Goal: Check status

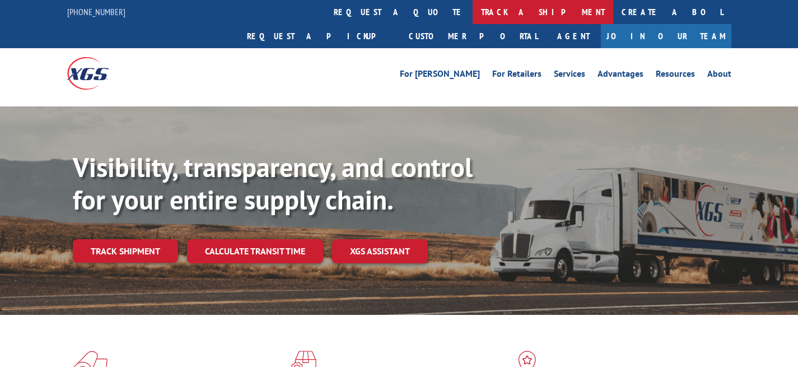
click at [473, 9] on link "track a shipment" at bounding box center [543, 12] width 141 height 24
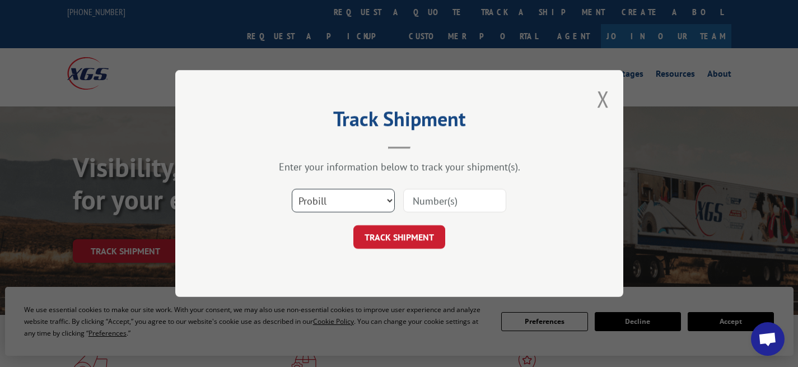
click at [300, 198] on select "Select category... Probill BOL PO" at bounding box center [343, 201] width 103 height 24
click at [292, 189] on select "Select category... Probill BOL PO" at bounding box center [343, 201] width 103 height 24
click at [416, 198] on input at bounding box center [454, 201] width 103 height 24
paste input "17664937."
type input "17664937."
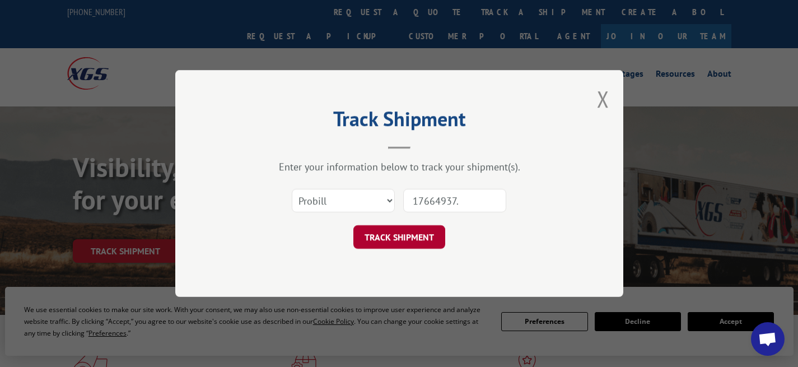
click at [418, 238] on button "TRACK SHIPMENT" at bounding box center [399, 237] width 92 height 24
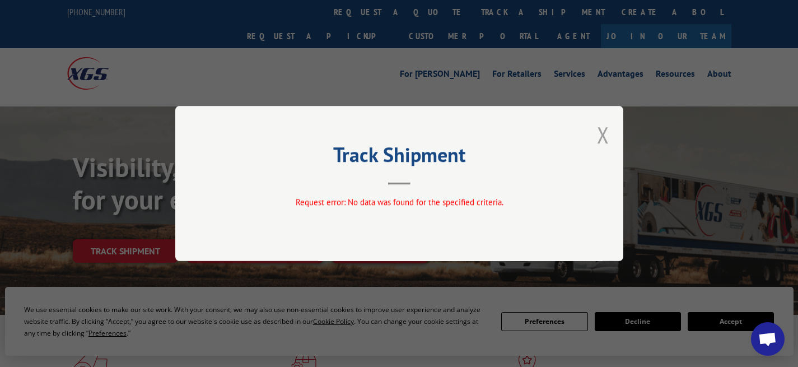
click at [604, 130] on button "Close modal" at bounding box center [603, 135] width 12 height 30
